Goal: Task Accomplishment & Management: Manage account settings

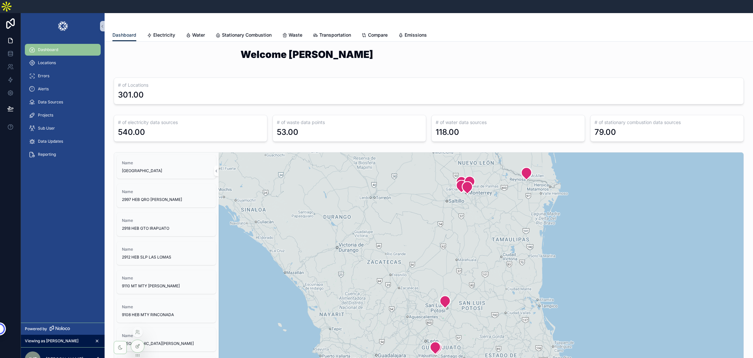
click at [136, 343] on icon at bounding box center [137, 345] width 5 height 5
click at [140, 344] on icon at bounding box center [137, 345] width 5 height 5
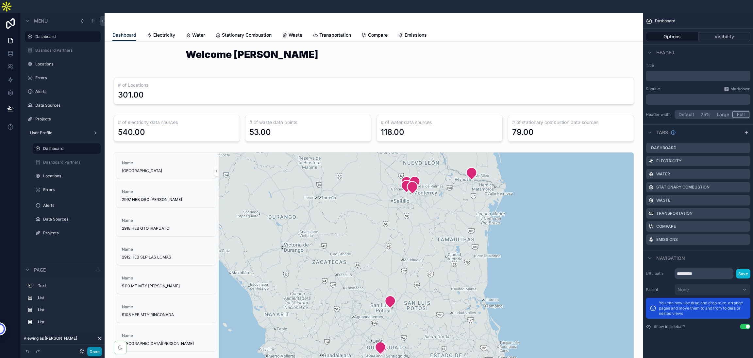
click at [100, 349] on button "Done" at bounding box center [94, 350] width 15 height 9
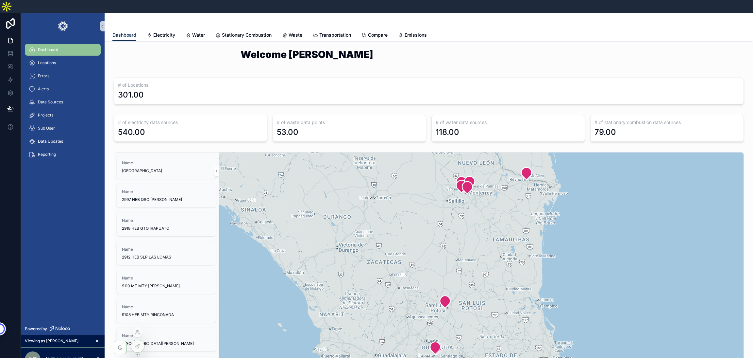
click at [136, 335] on div at bounding box center [137, 331] width 10 height 10
click at [136, 330] on icon at bounding box center [137, 331] width 5 height 5
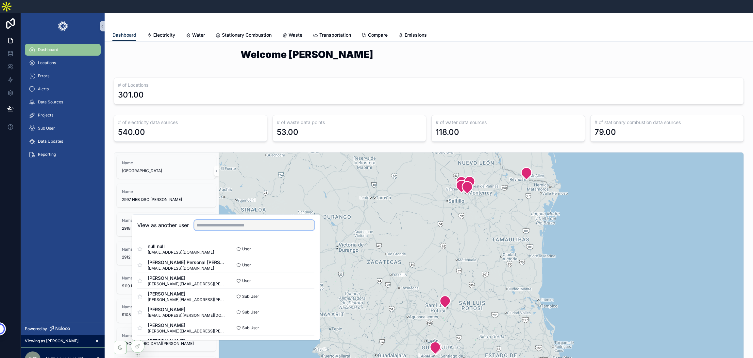
click at [241, 220] on input "text" at bounding box center [254, 225] width 120 height 10
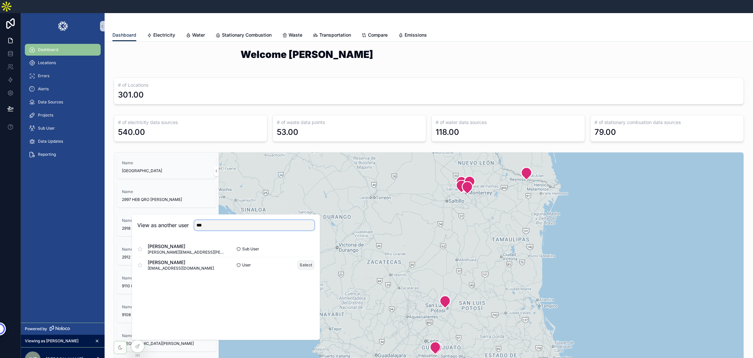
type input "***"
click at [308, 260] on button "Select" at bounding box center [305, 264] width 17 height 9
